Goal: Information Seeking & Learning: Learn about a topic

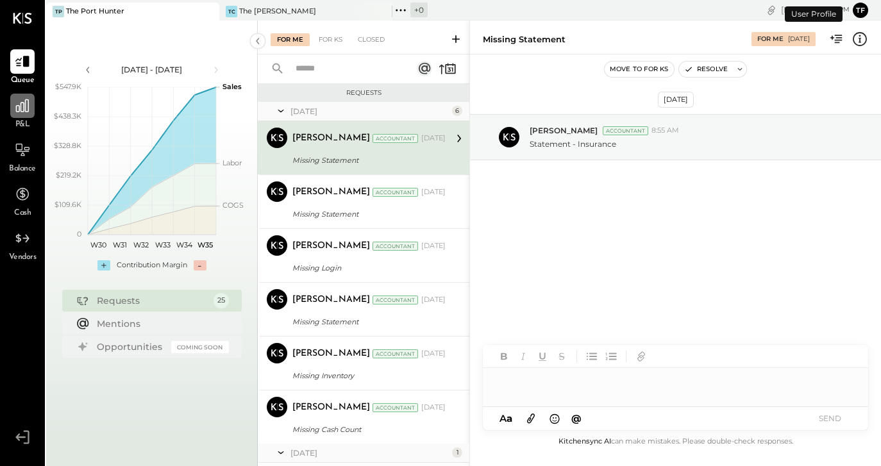
click at [16, 106] on icon at bounding box center [22, 106] width 17 height 17
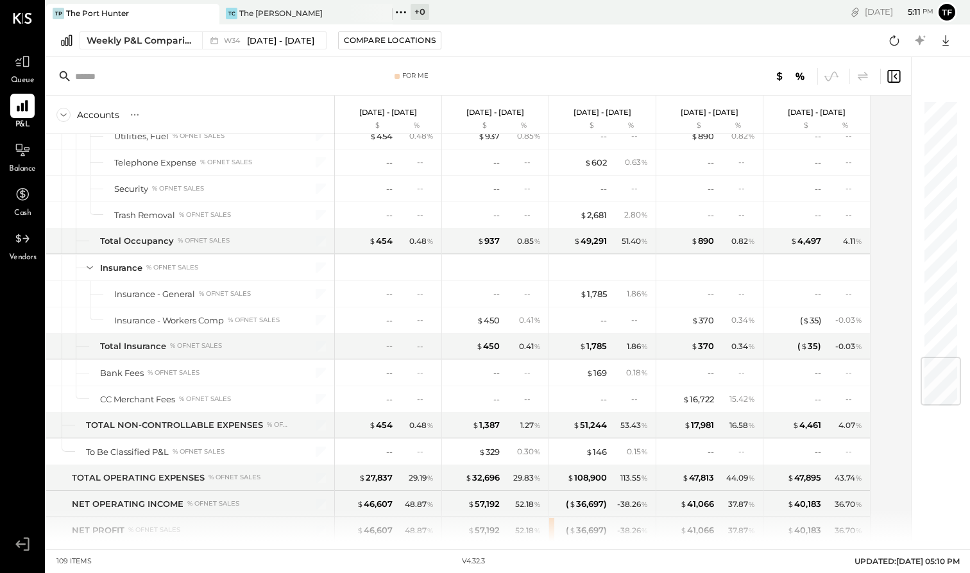
scroll to position [2173, 0]
